Goal: Use online tool/utility: Utilize a website feature to perform a specific function

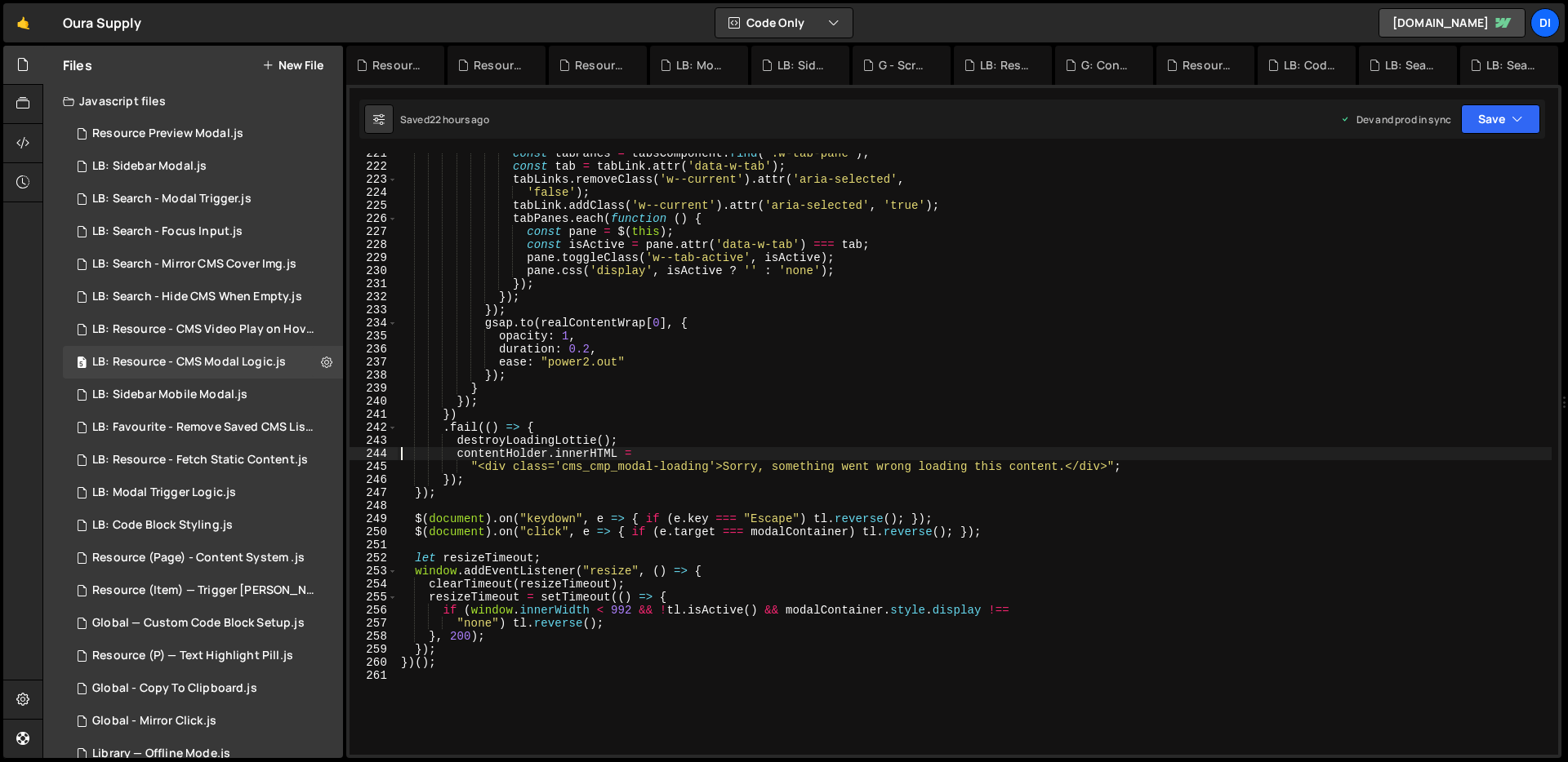
scroll to position [2893, 0]
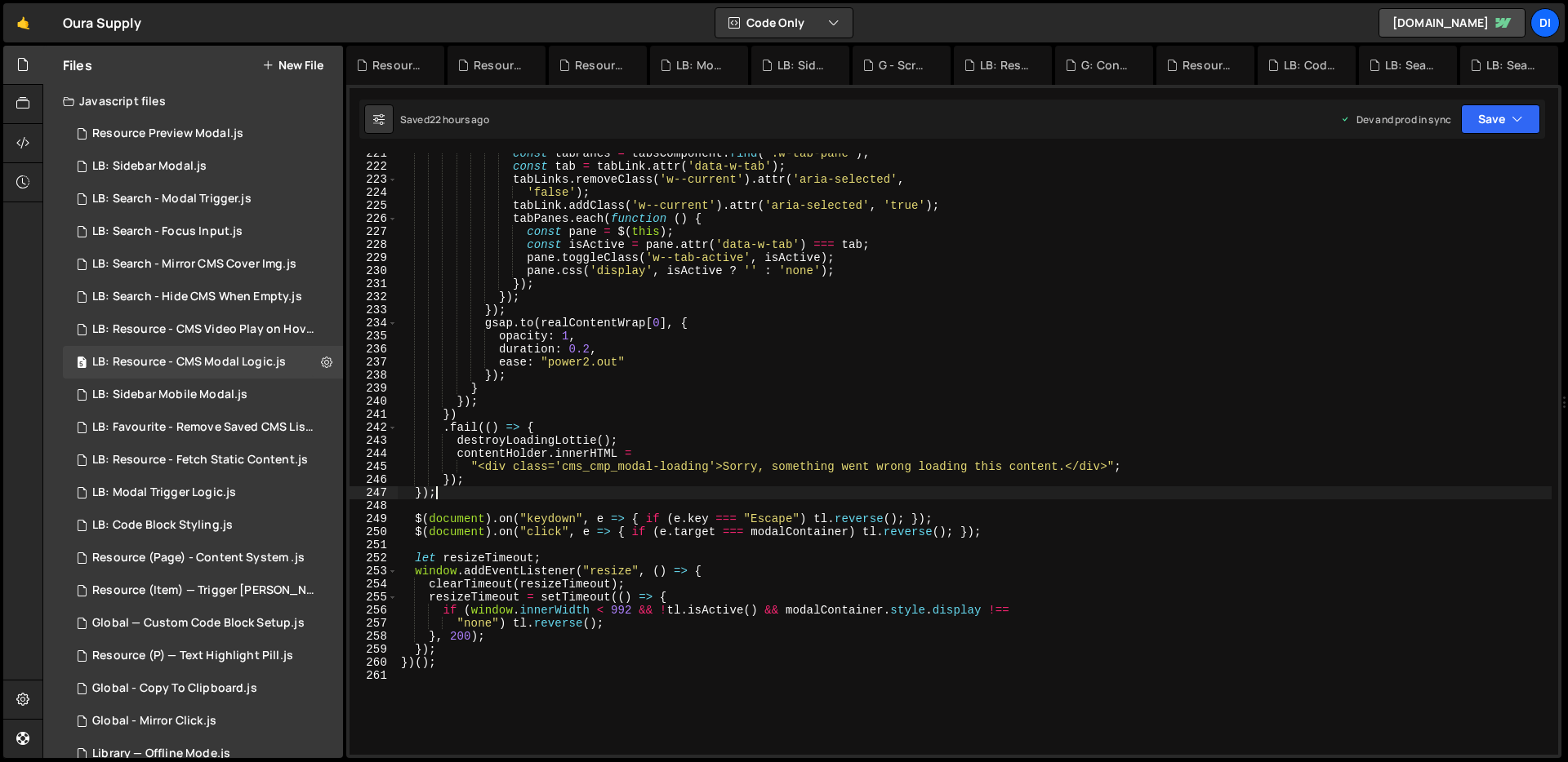
click at [706, 487] on div "const tabPanes = tabsComponent . find ( '.w-tab-pane' ) ; const tab = tabLink .…" at bounding box center [974, 461] width 1153 height 628
type textarea "});"
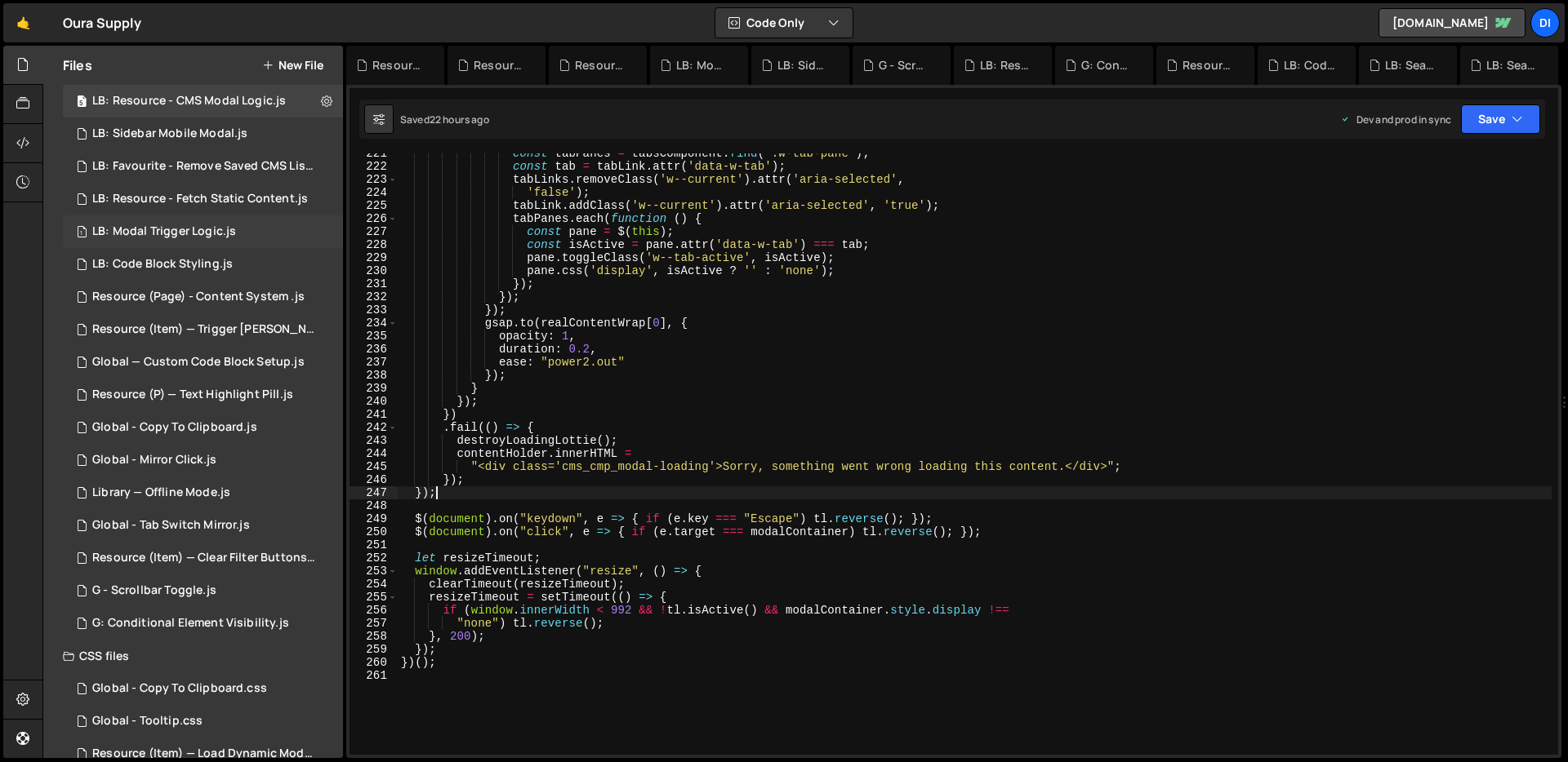
scroll to position [0, 0]
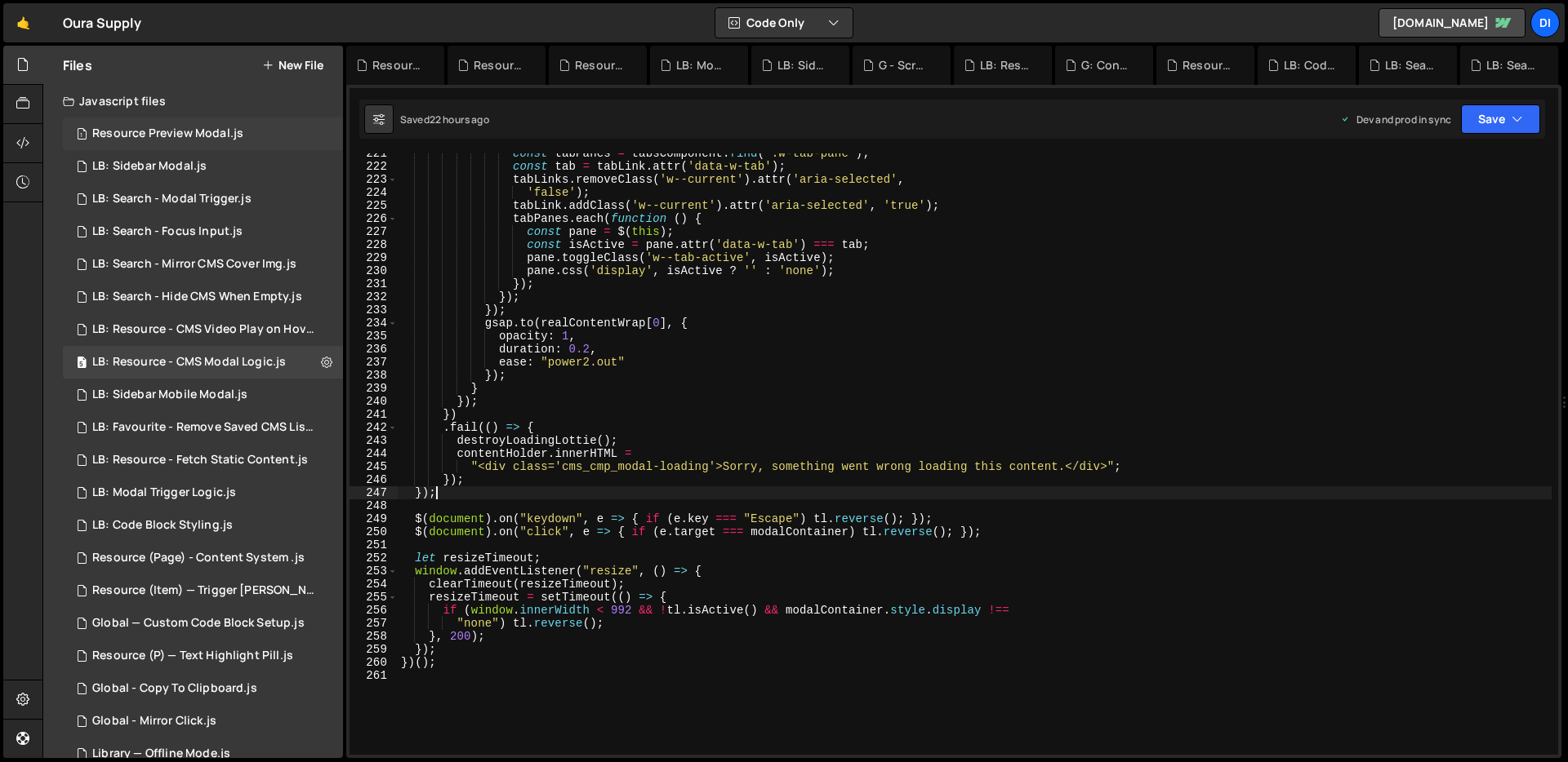
click at [175, 141] on div "Resource Preview Modal.js" at bounding box center [168, 134] width 151 height 15
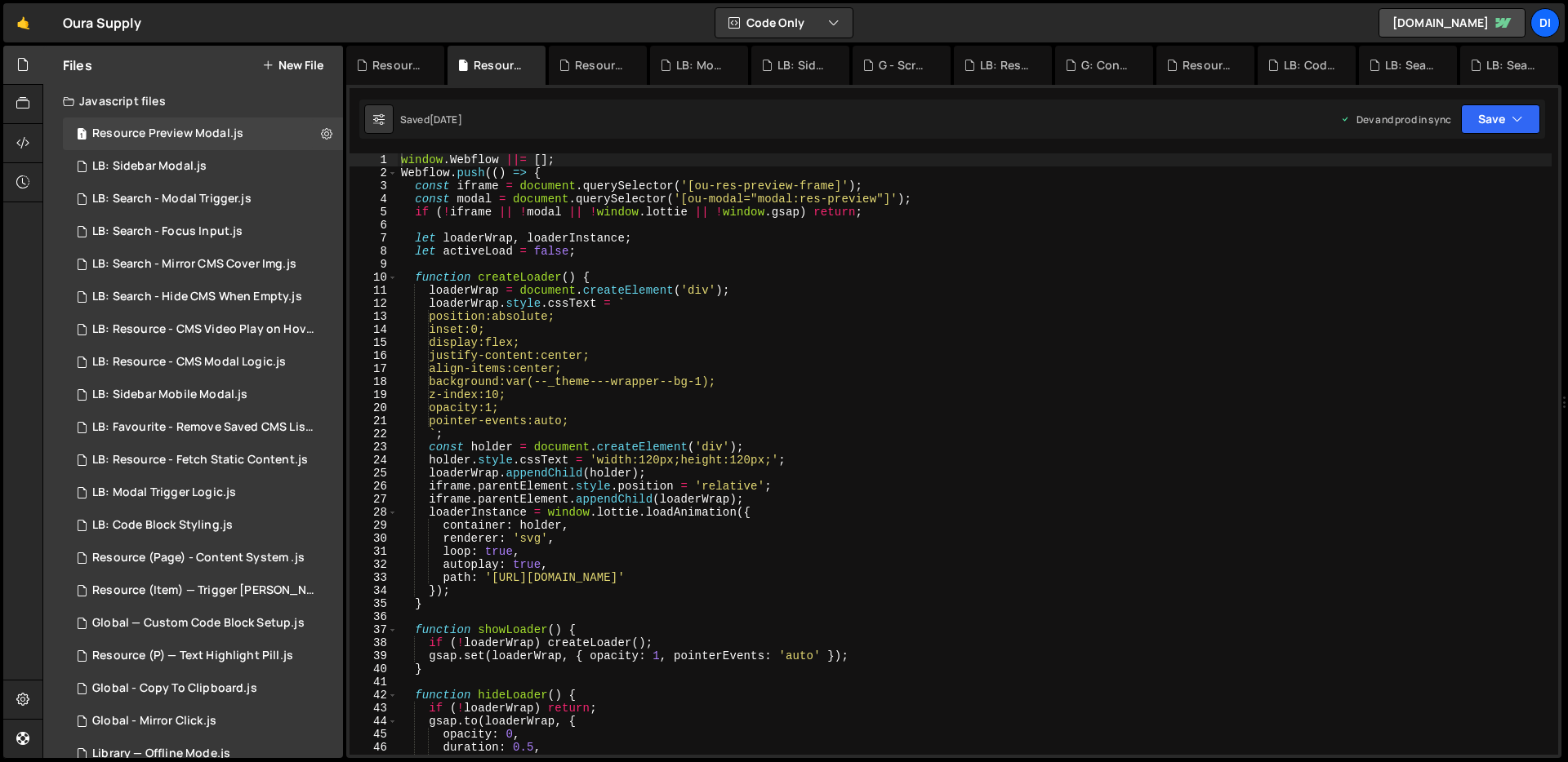
click at [486, 241] on div "window . Webflow ||= [ ] ; Webflow . push (( ) => { const iframe = document . q…" at bounding box center [974, 467] width 1153 height 628
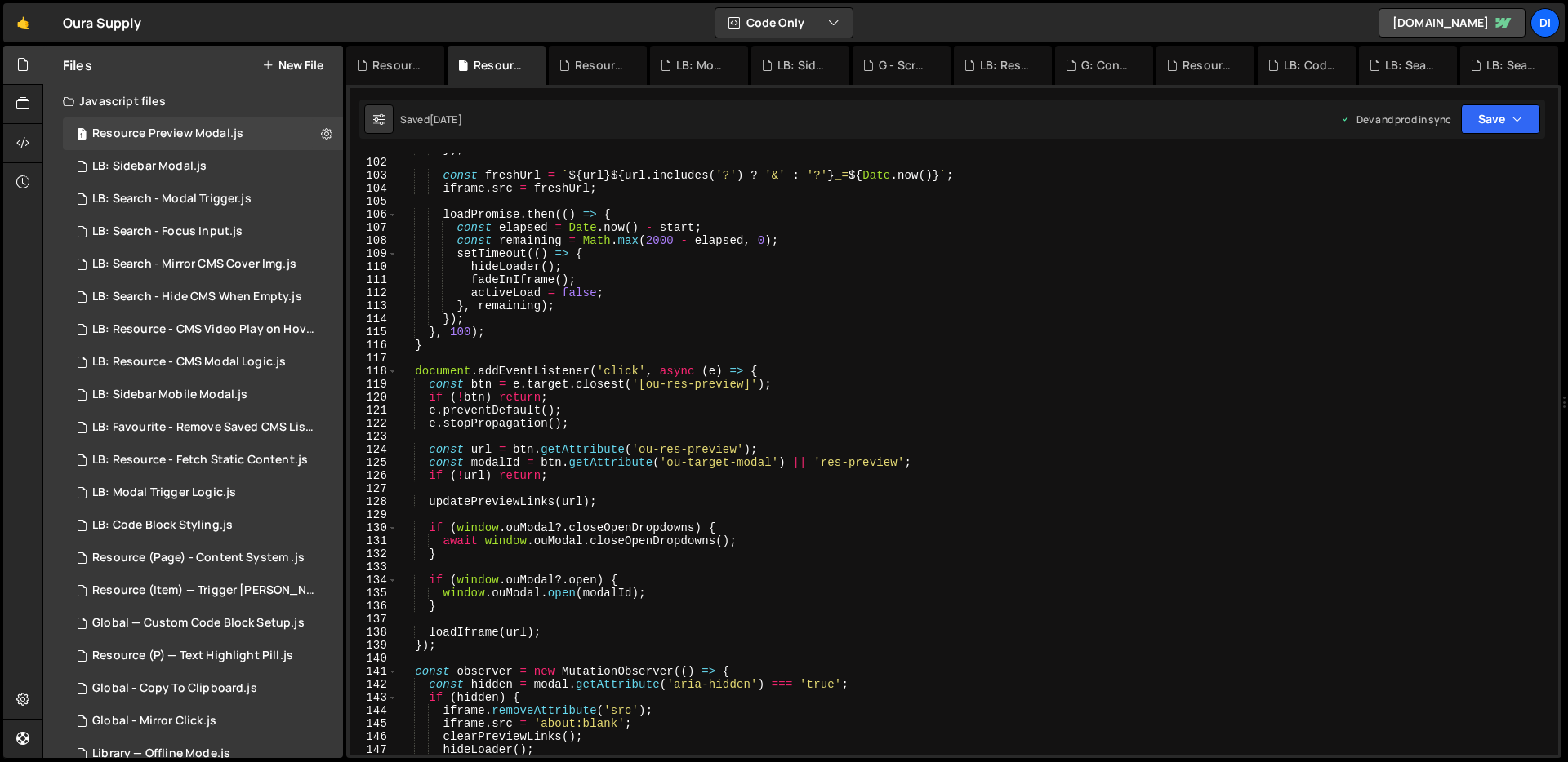
scroll to position [1325, 0]
click at [486, 241] on div "}) ; const freshUrl = ` ${ url } ${ url . includes ( '?' ) ? '&' : '?' } _= ${ …" at bounding box center [974, 457] width 1153 height 628
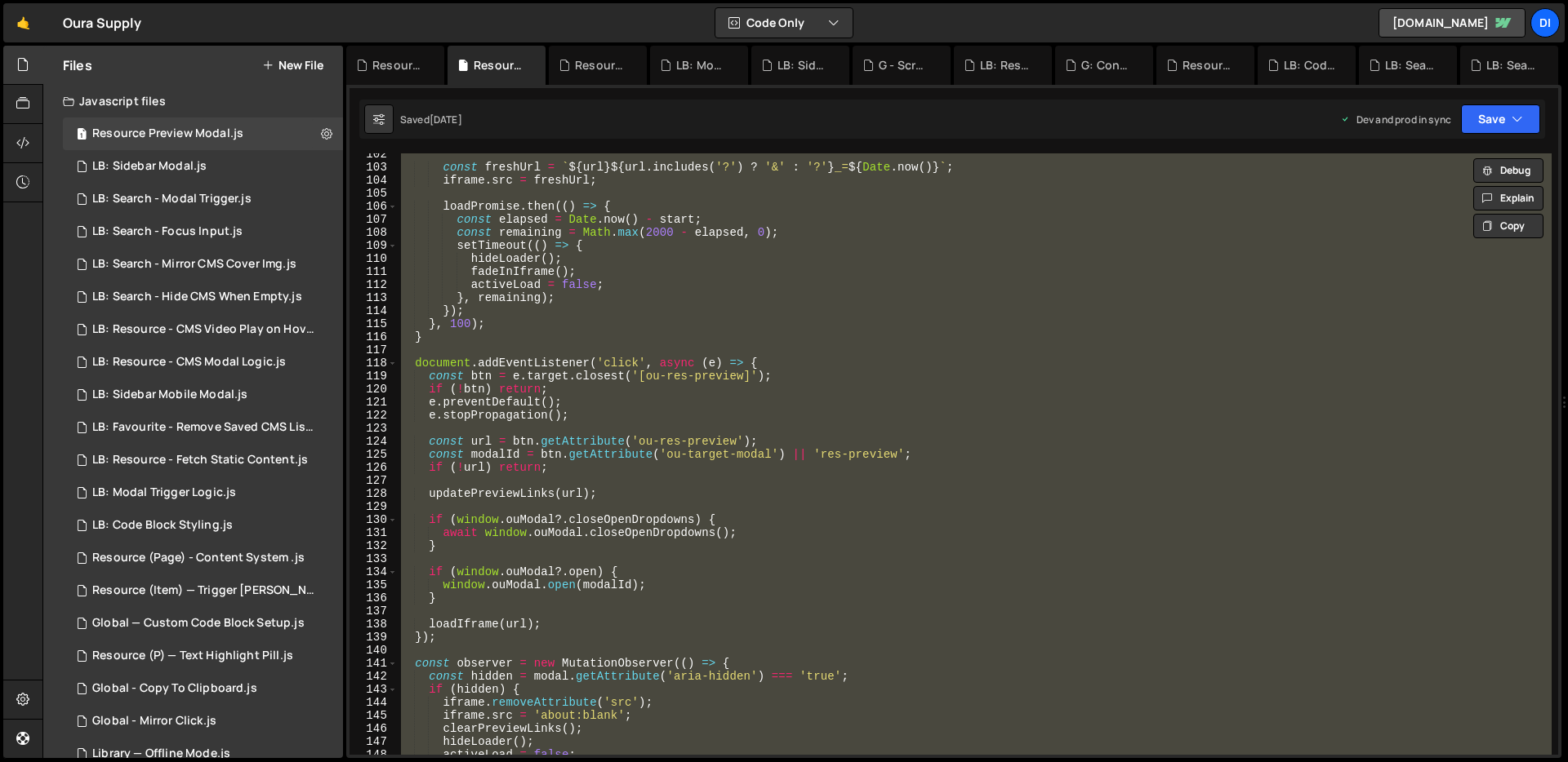
click at [620, 336] on div "const freshUrl = ` ${ url } ${ url . includes ( '?' ) ? '&' : '?' } _= ${ Date …" at bounding box center [974, 454] width 1153 height 601
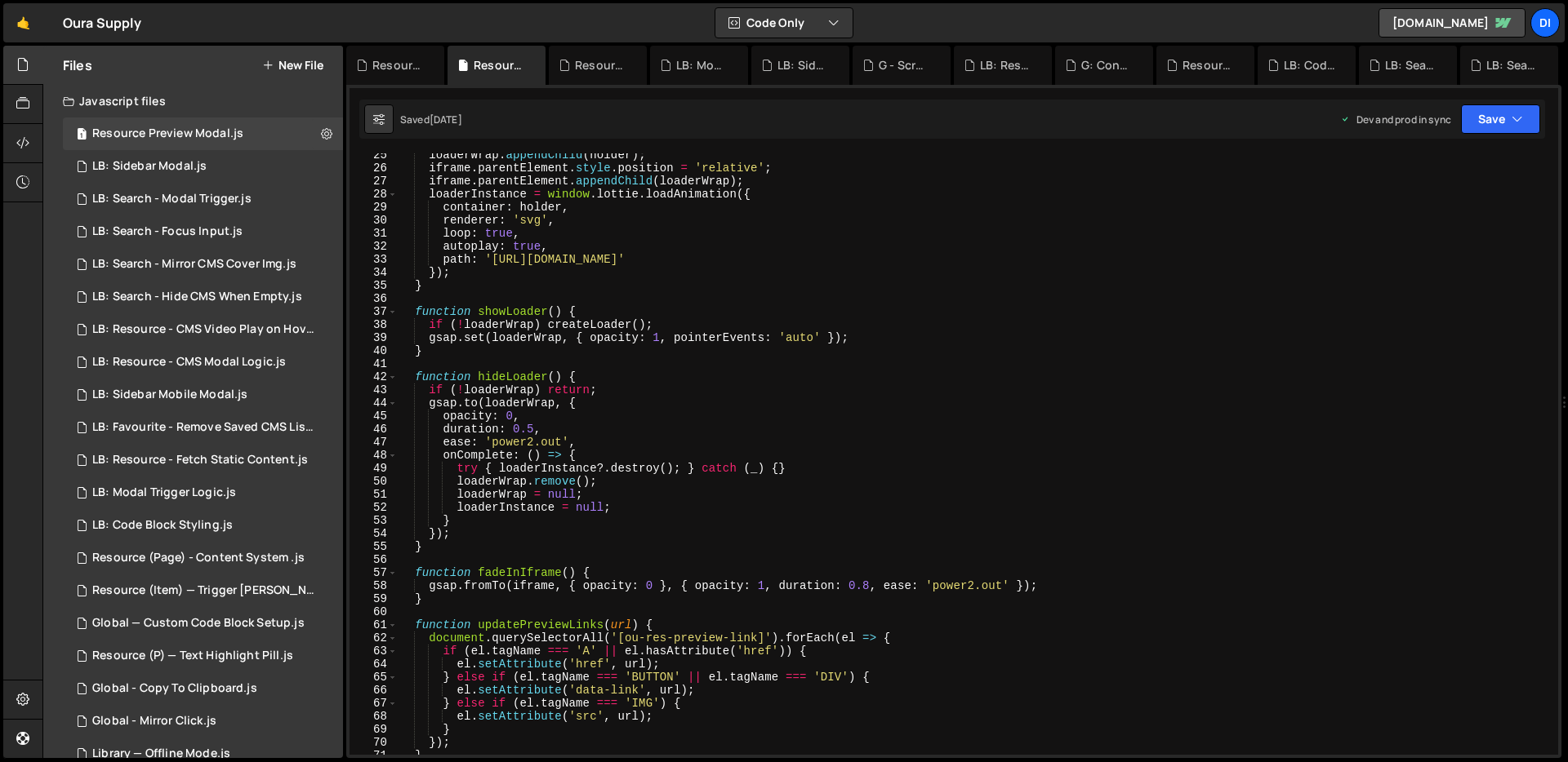
scroll to position [0, 0]
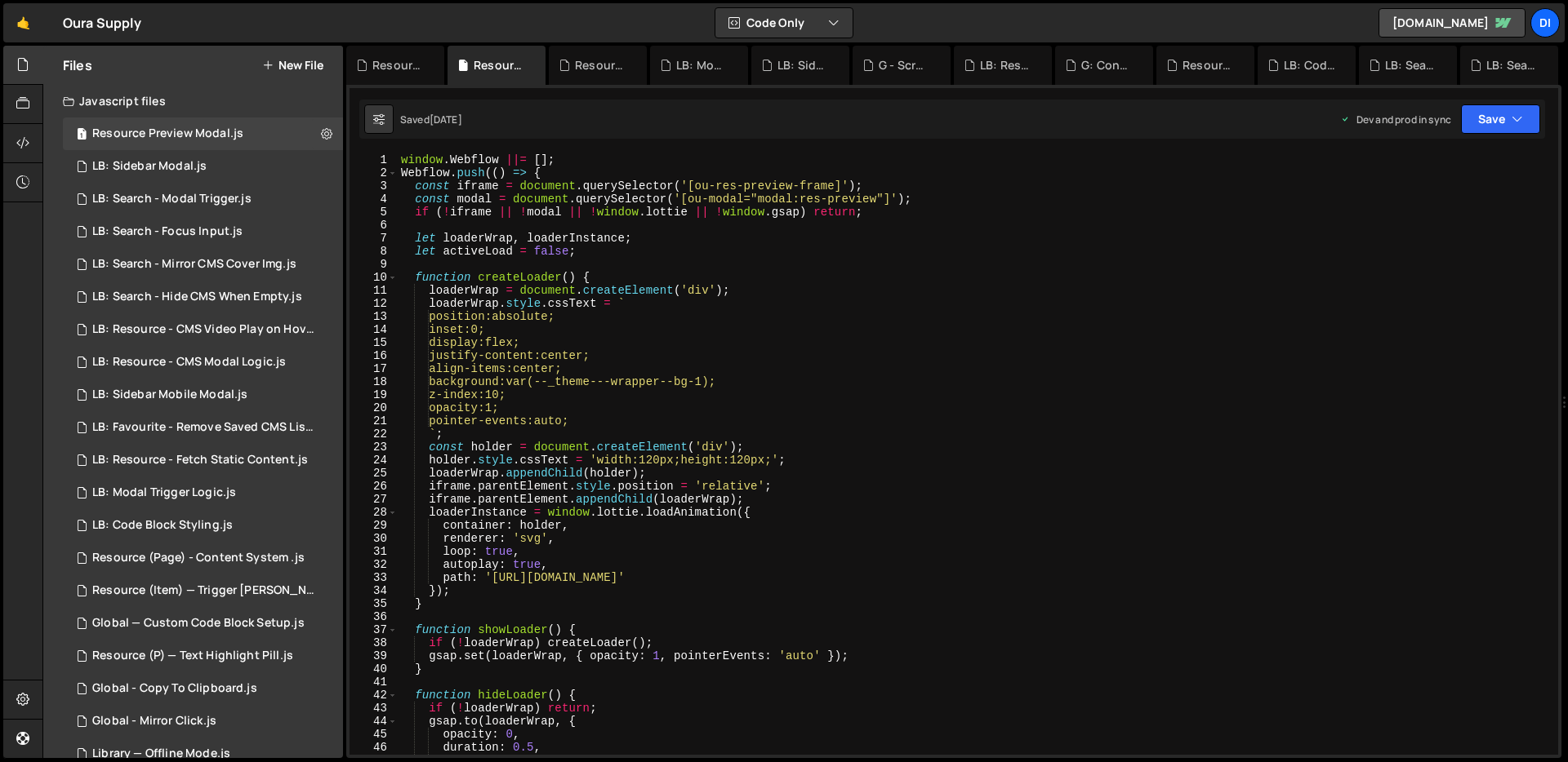
click at [641, 334] on div "window . Webflow ||= [ ] ; Webflow . push (( ) => { const iframe = document . q…" at bounding box center [974, 467] width 1153 height 628
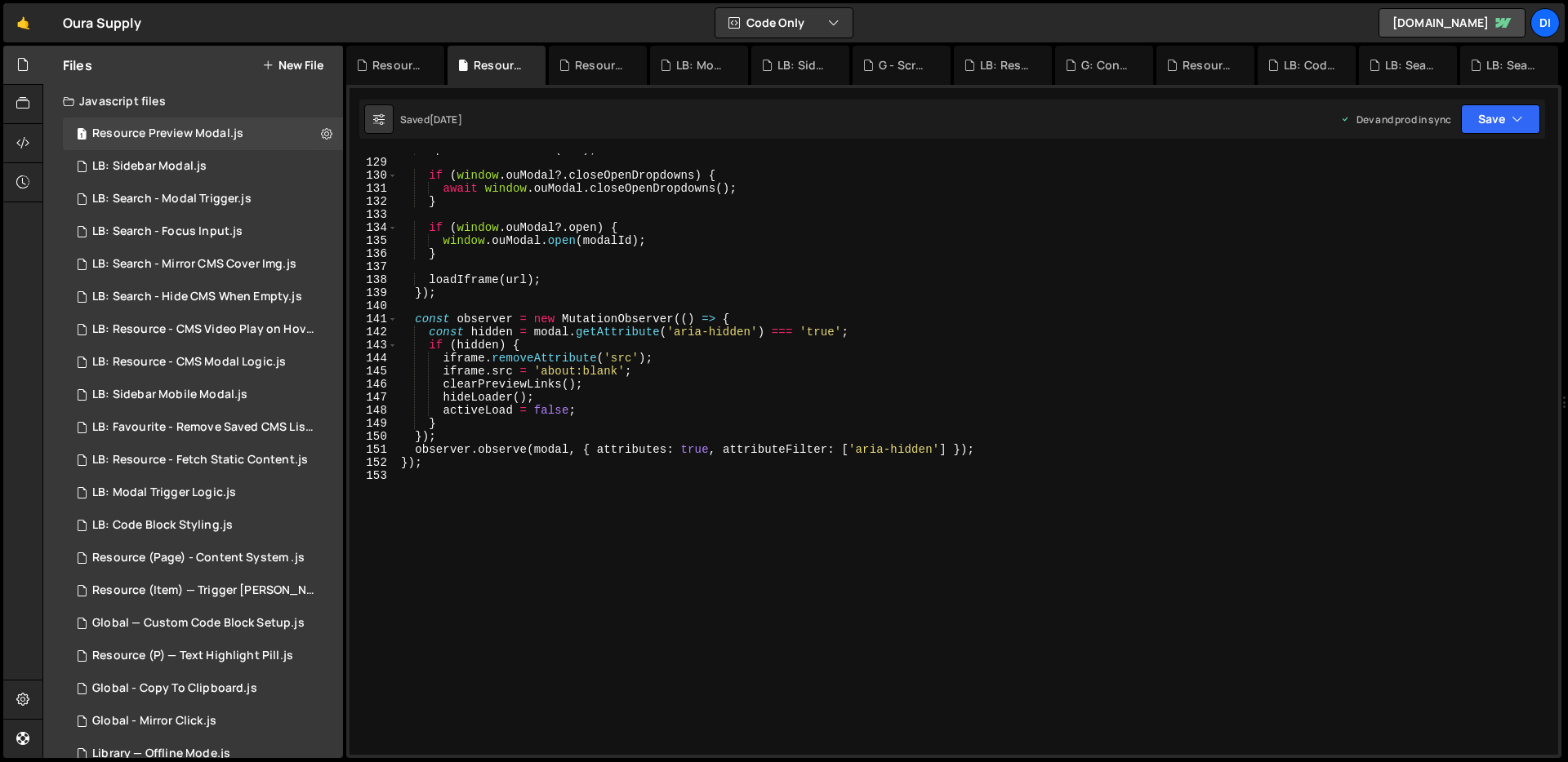
scroll to position [1691, 0]
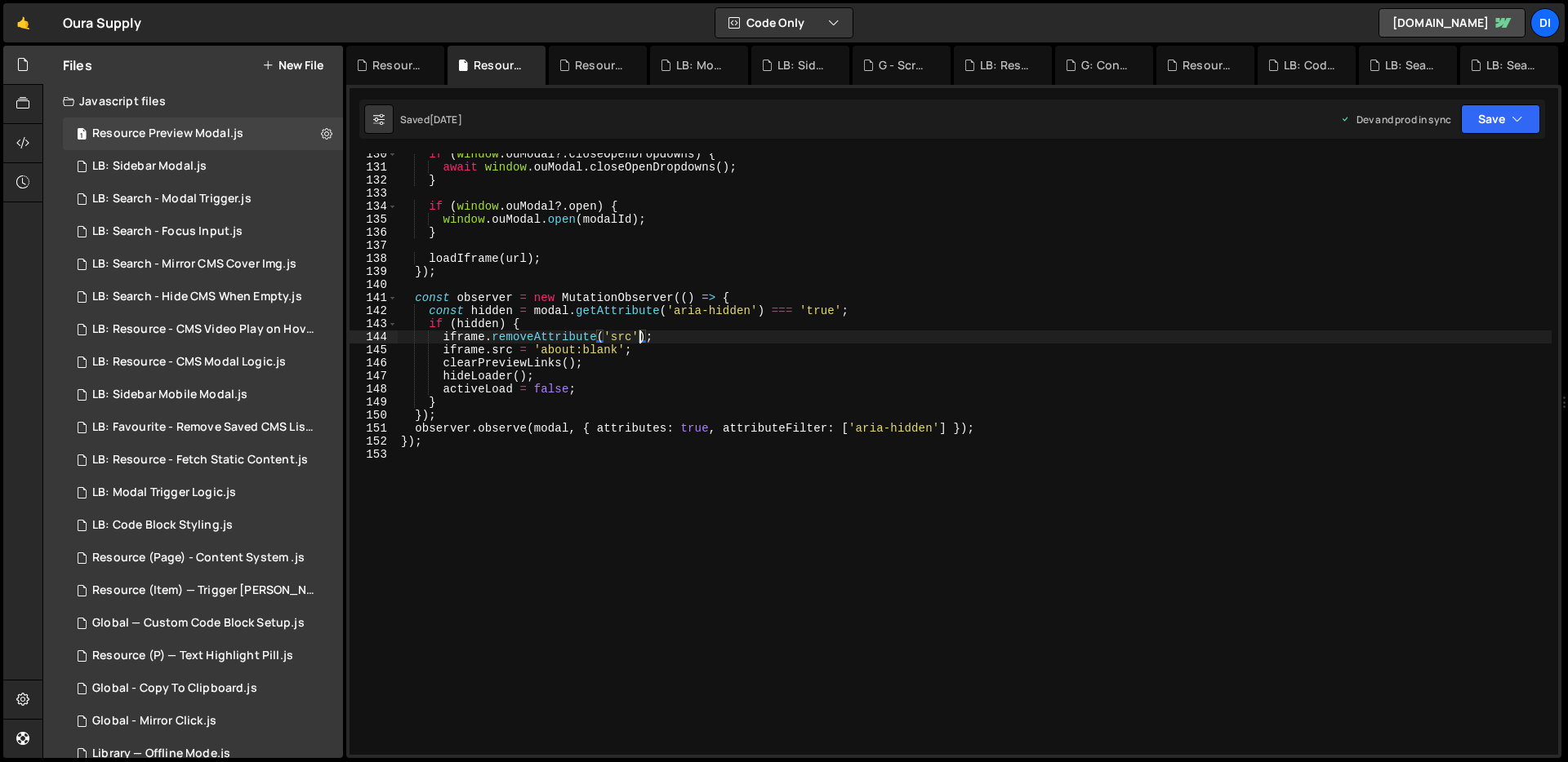
click at [641, 334] on div "if ( window . ouModal ?. closeOpenDropdowns ) { await window . ouModal . closeO…" at bounding box center [974, 461] width 1153 height 628
type textarea "});"
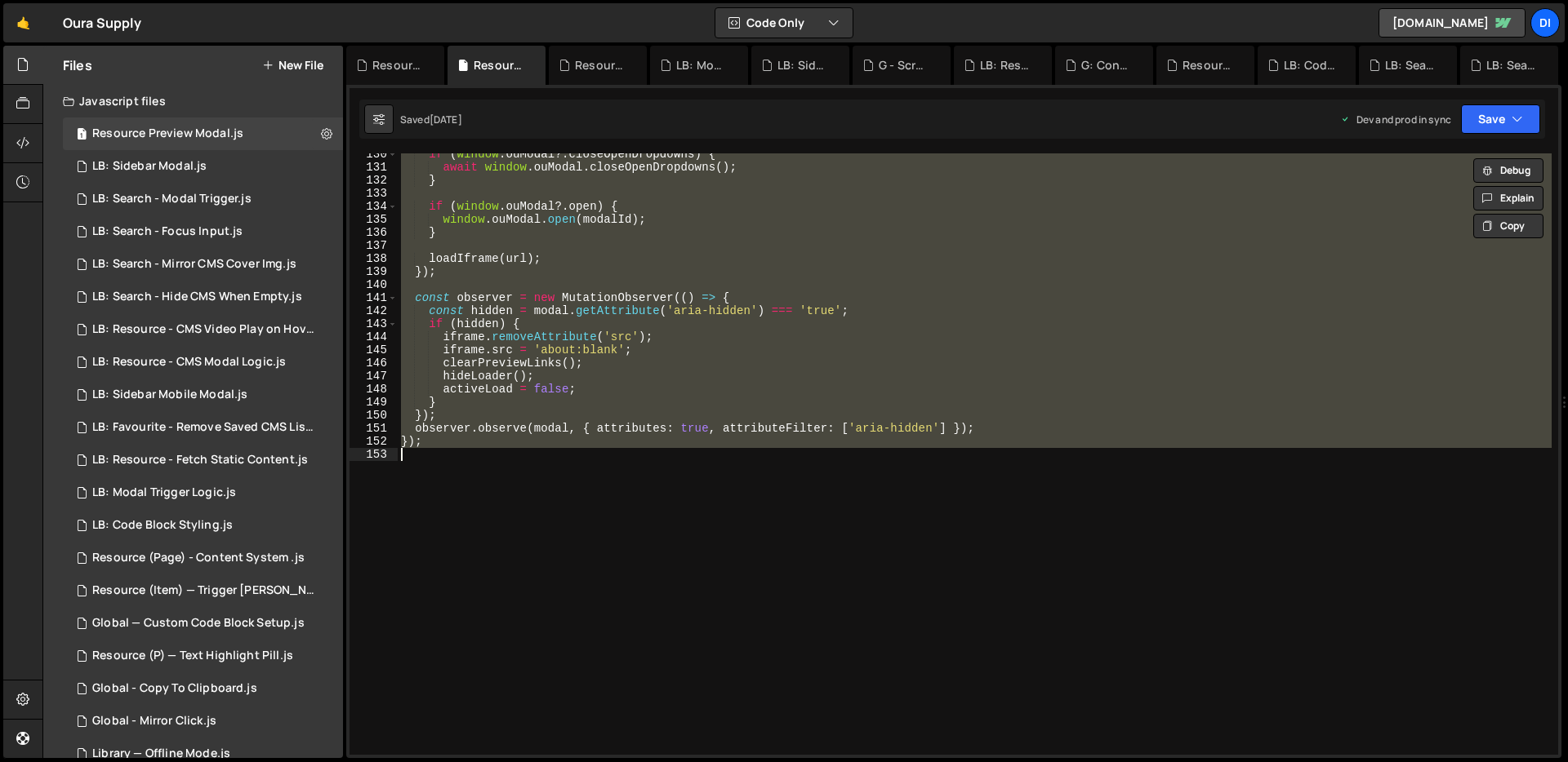
paste textarea
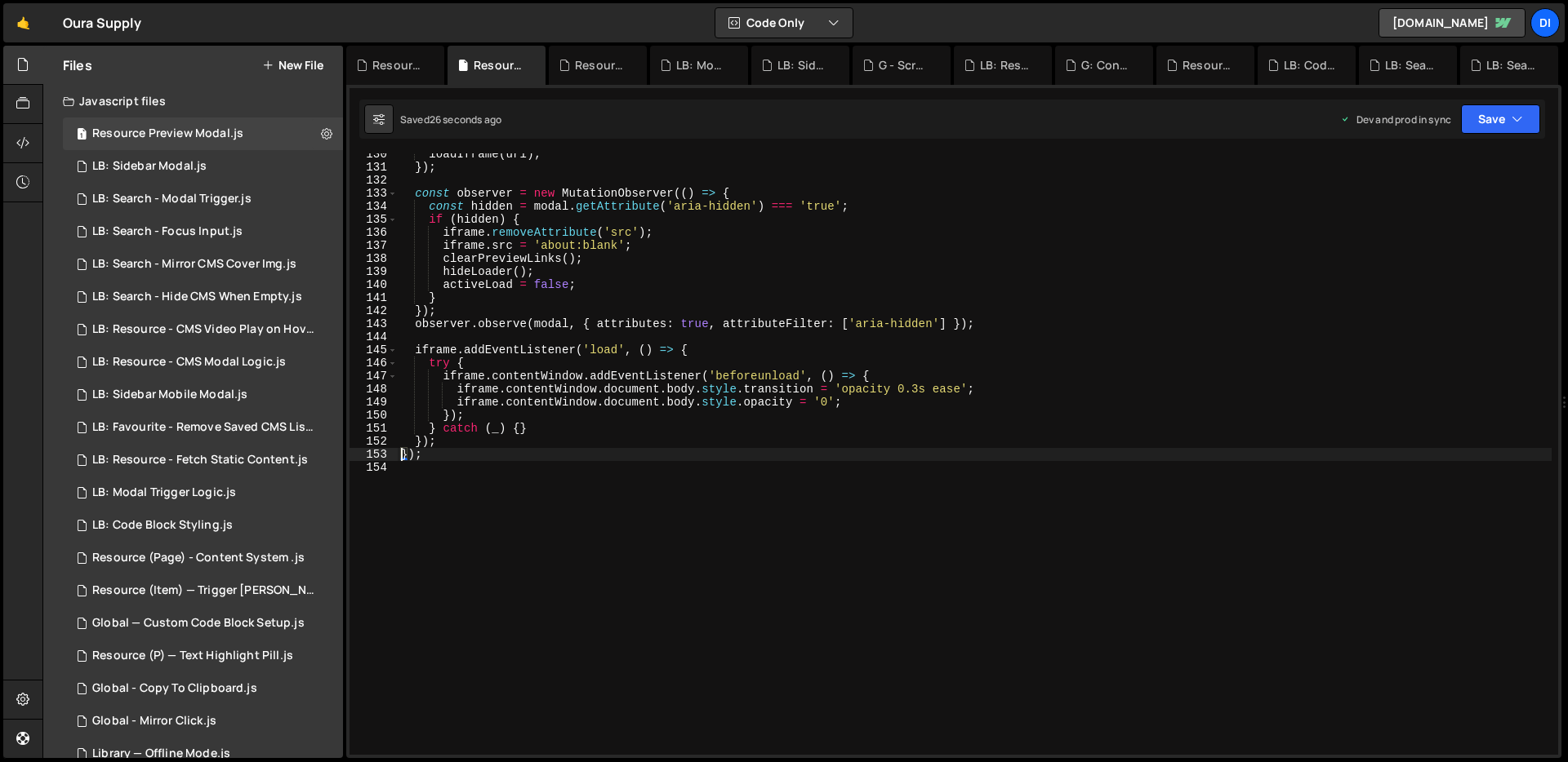
click at [658, 296] on div "loadIframe ( url ) ; }) ; const observer = new MutationObserver (( ) => { const…" at bounding box center [974, 461] width 1153 height 628
type textarea "});"
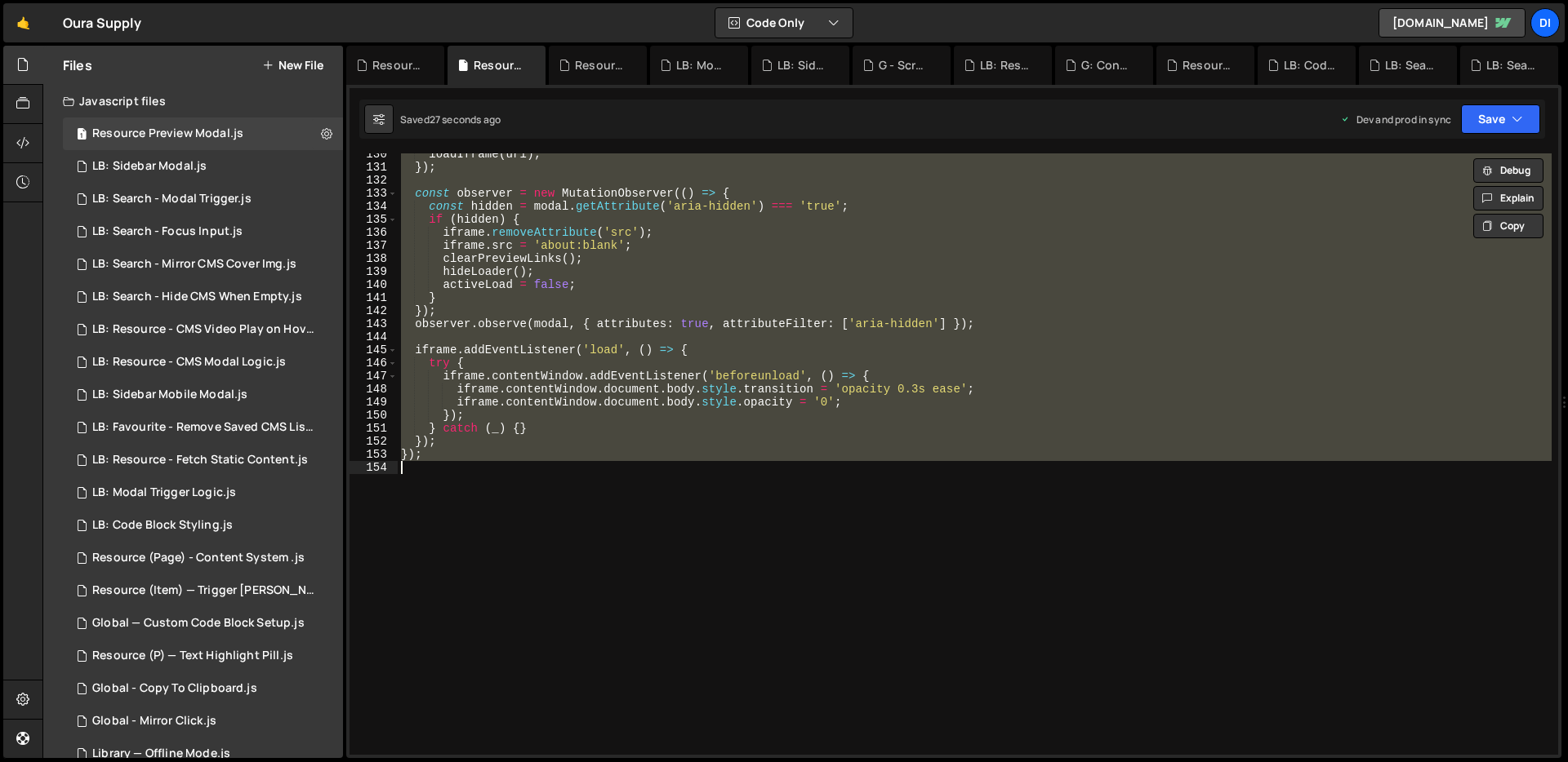
paste textarea
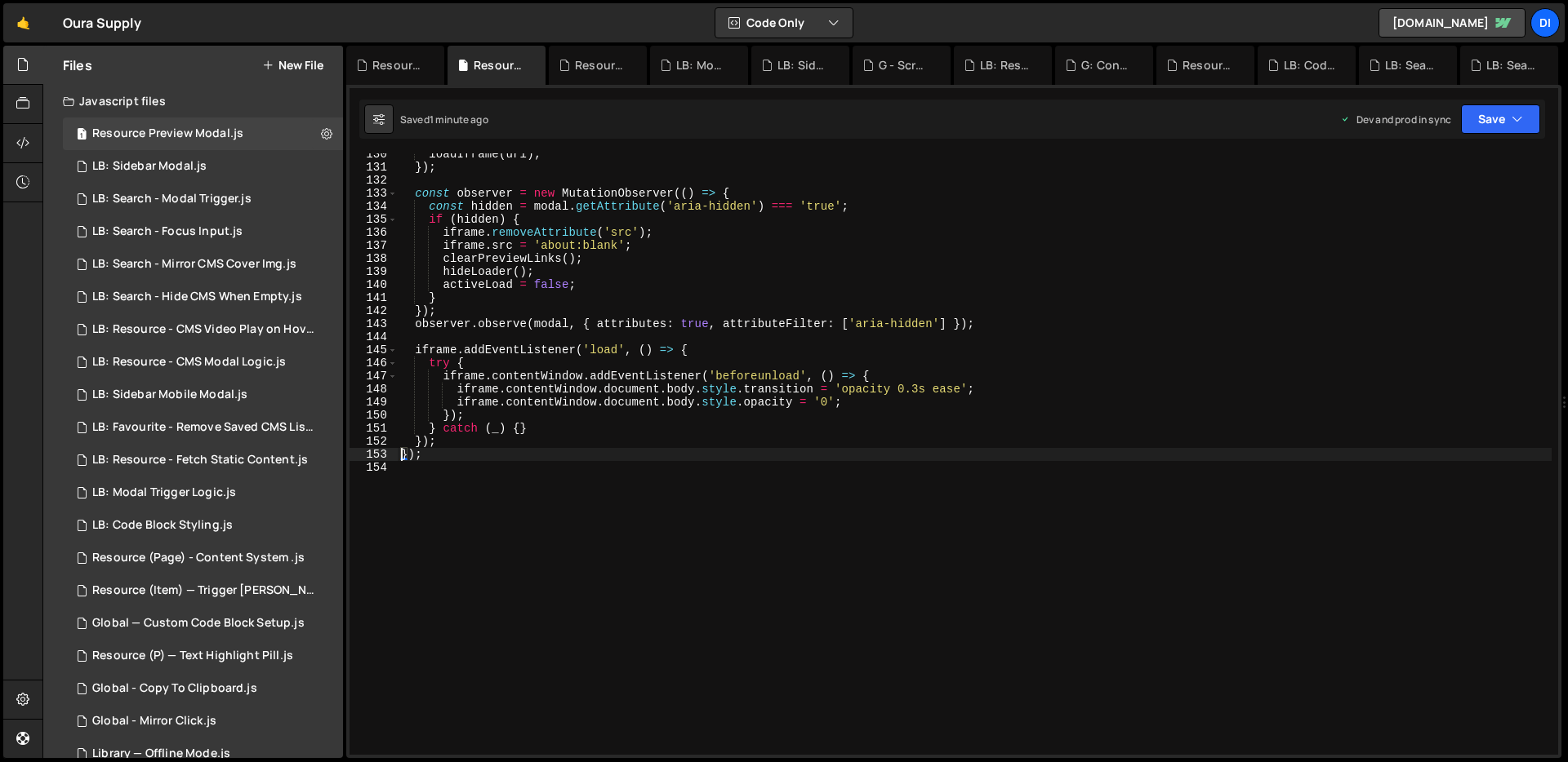
click at [787, 266] on div "loadIframe ( url ) ; }) ; const observer = new MutationObserver (( ) => { const…" at bounding box center [974, 461] width 1153 height 628
type textarea "});"
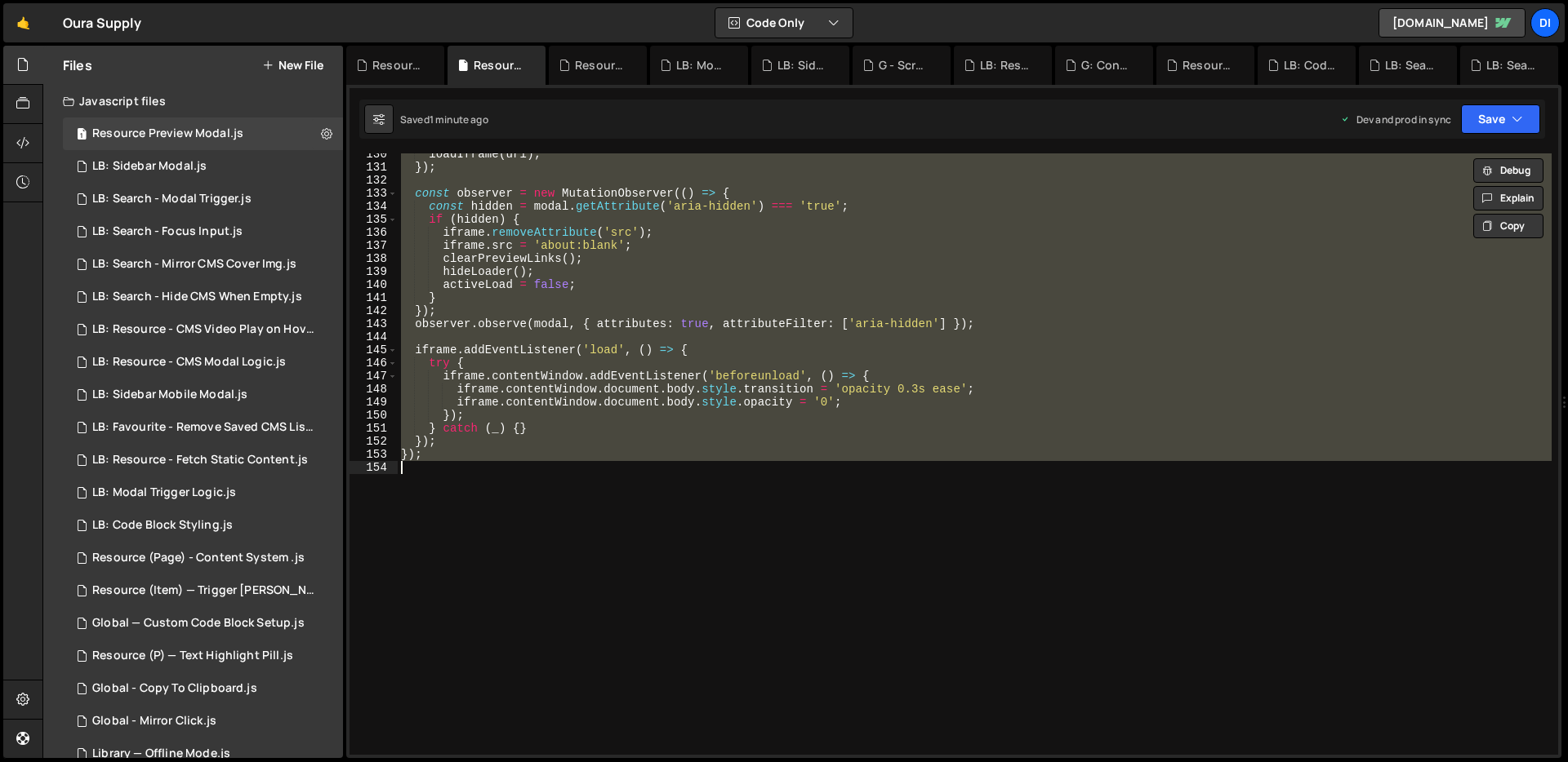
paste textarea
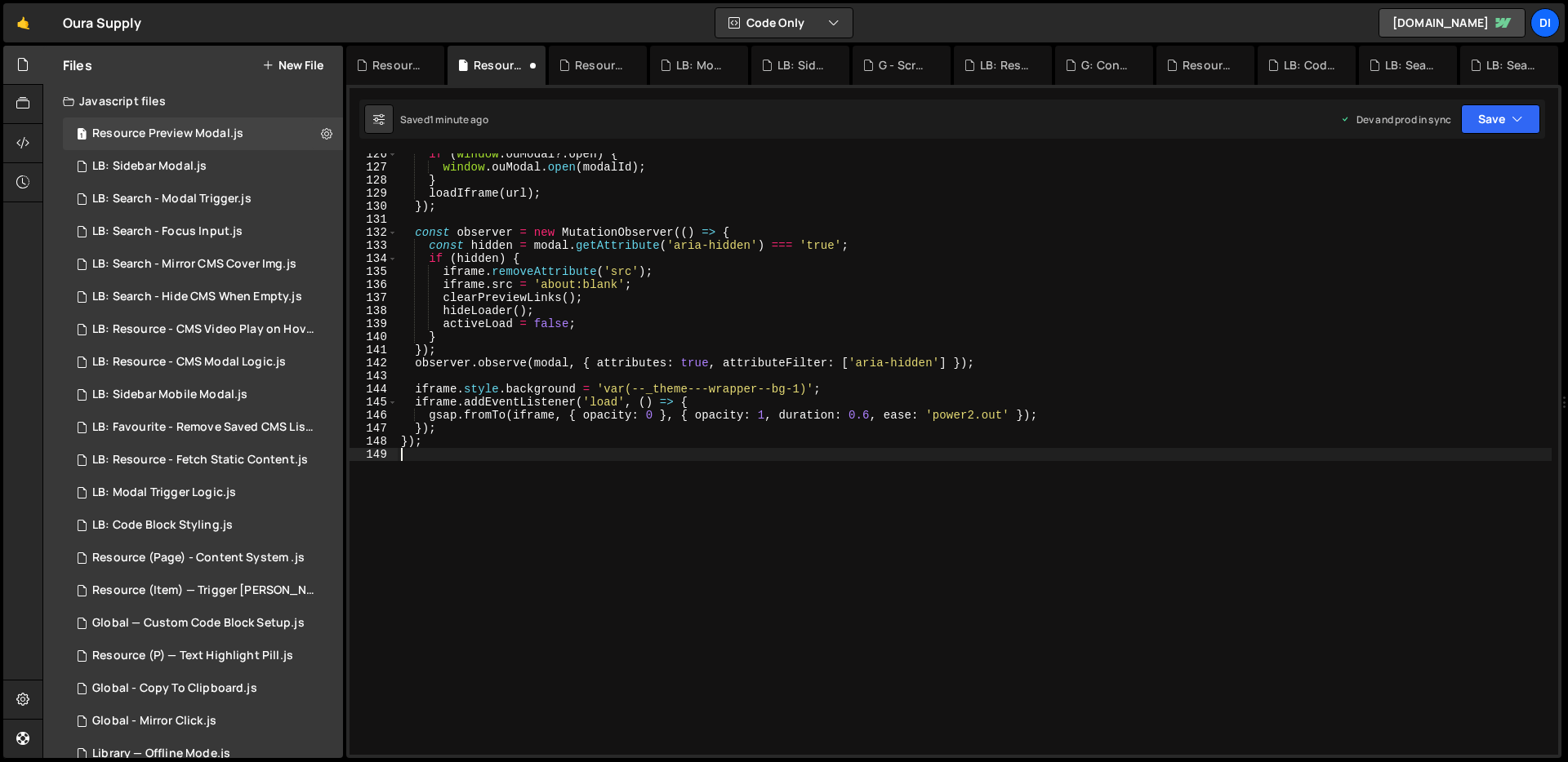
scroll to position [1639, 0]
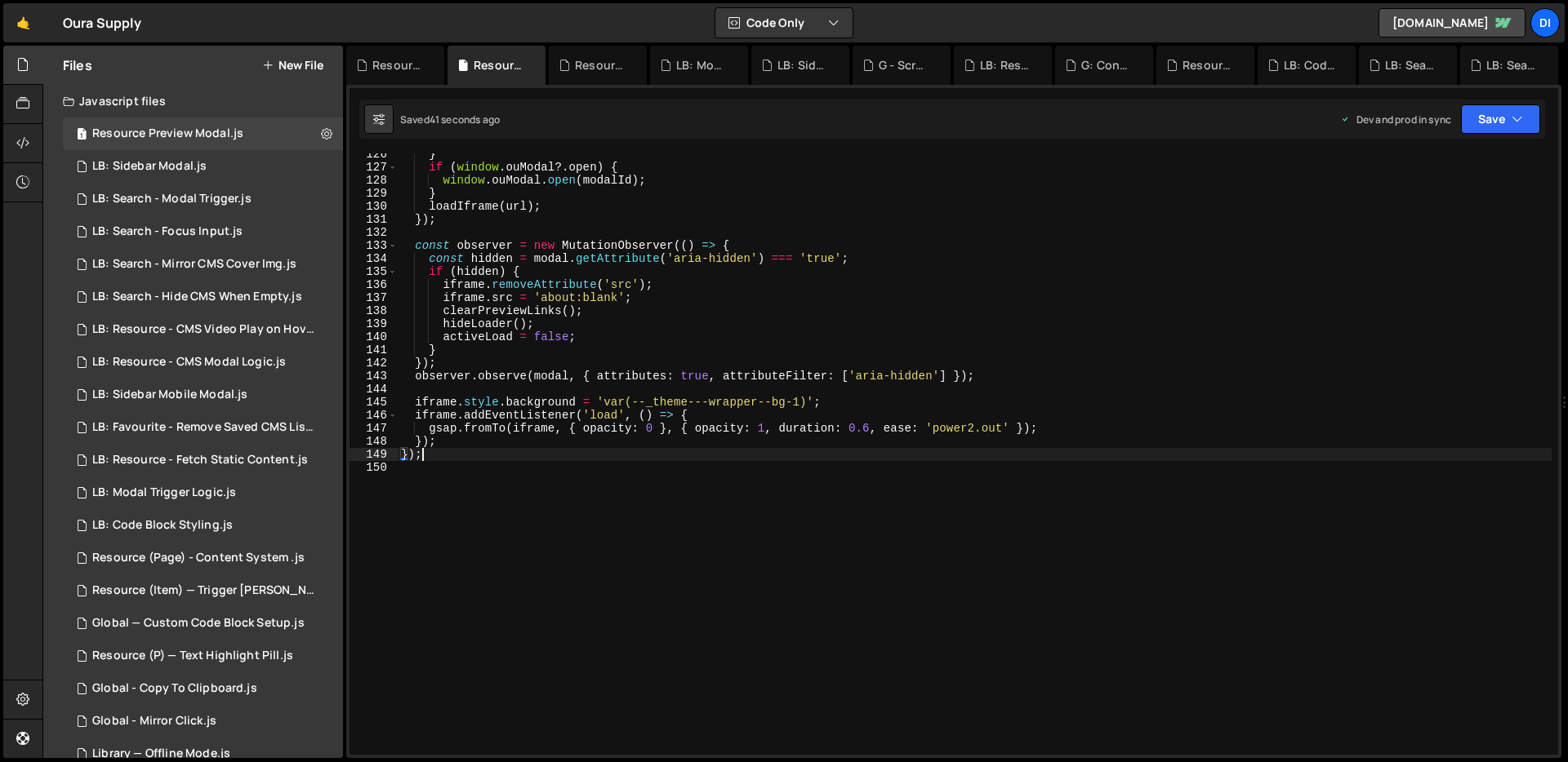
click at [825, 453] on div "} if ( window . ouModal ?. open ) { window . ouModal . open ( modalId ) ; } loa…" at bounding box center [974, 461] width 1153 height 628
type textarea "});"
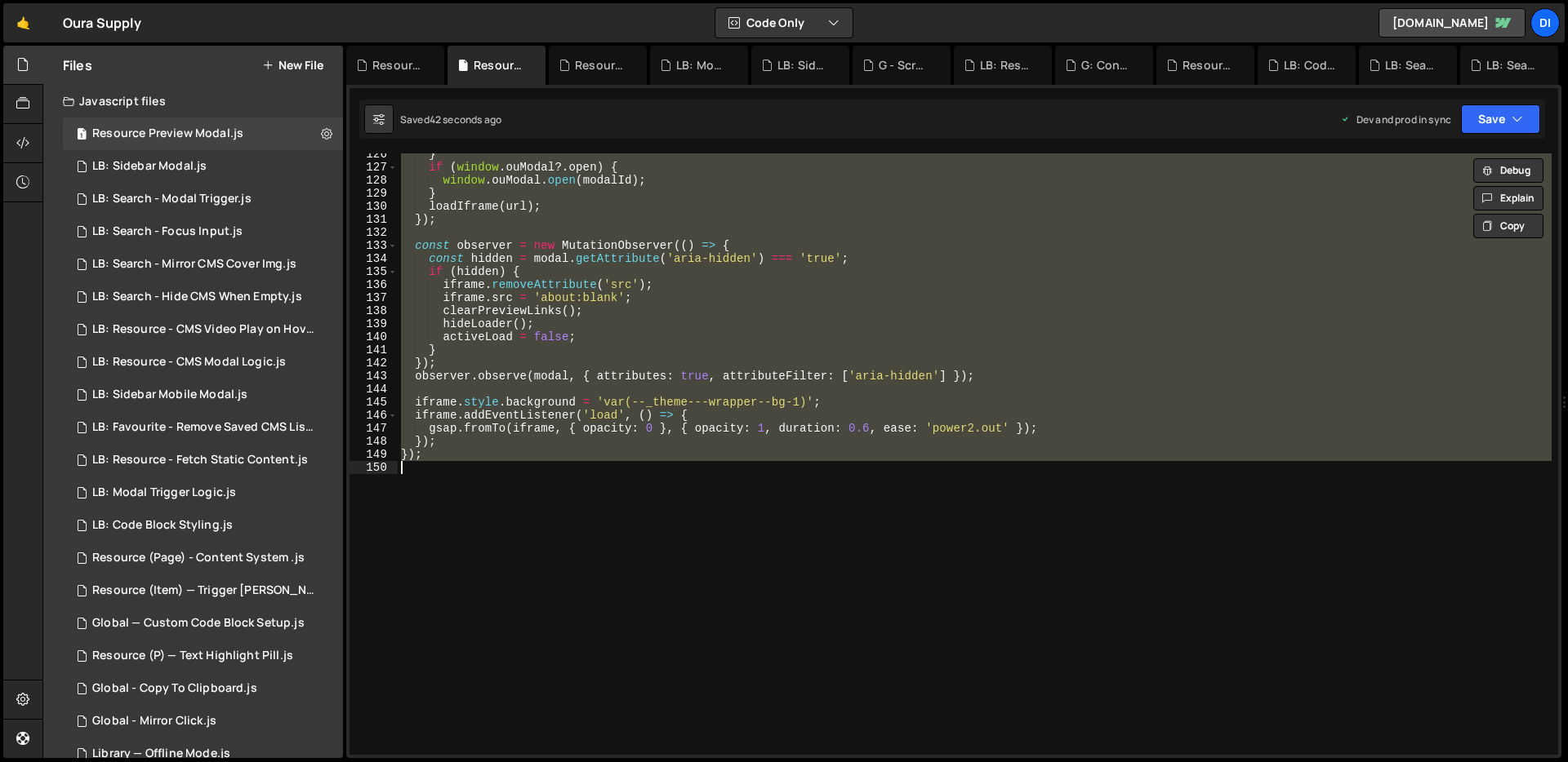
paste textarea
